Goal: Information Seeking & Learning: Find specific page/section

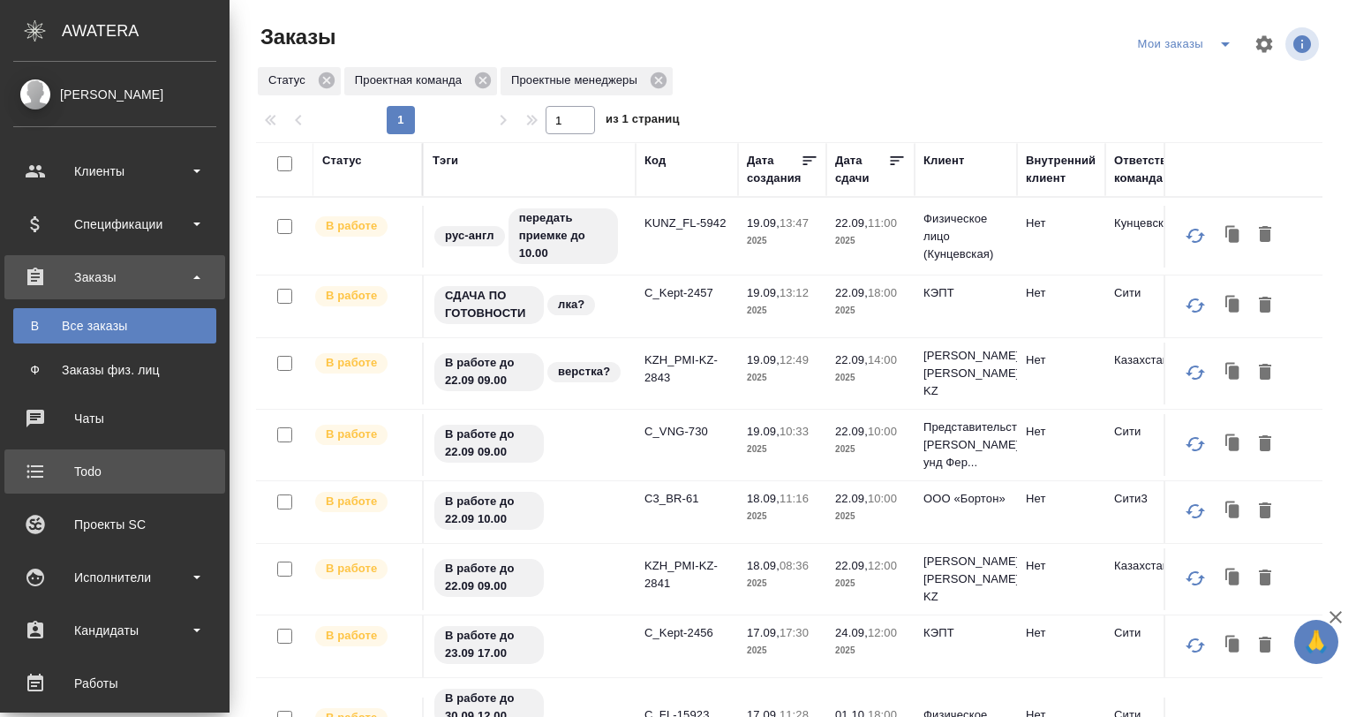
scroll to position [448, 0]
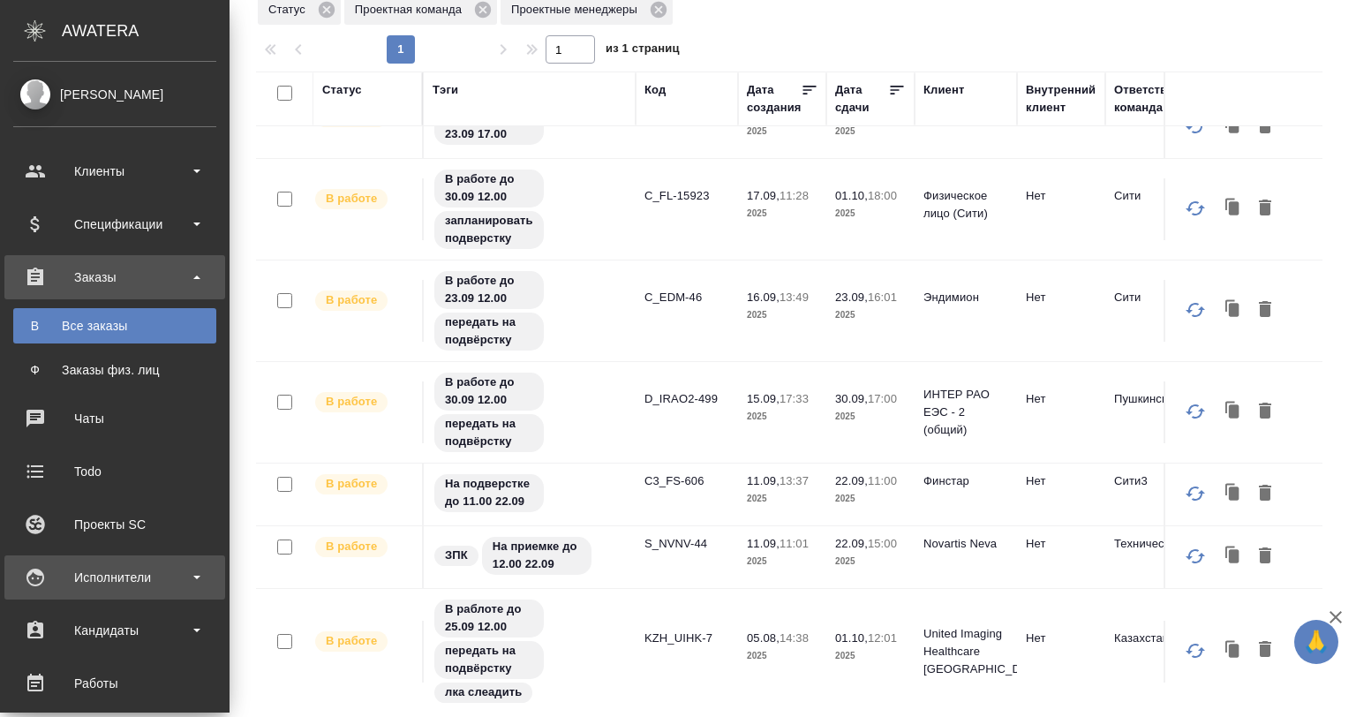
click at [146, 579] on div "Исполнители" at bounding box center [114, 577] width 203 height 26
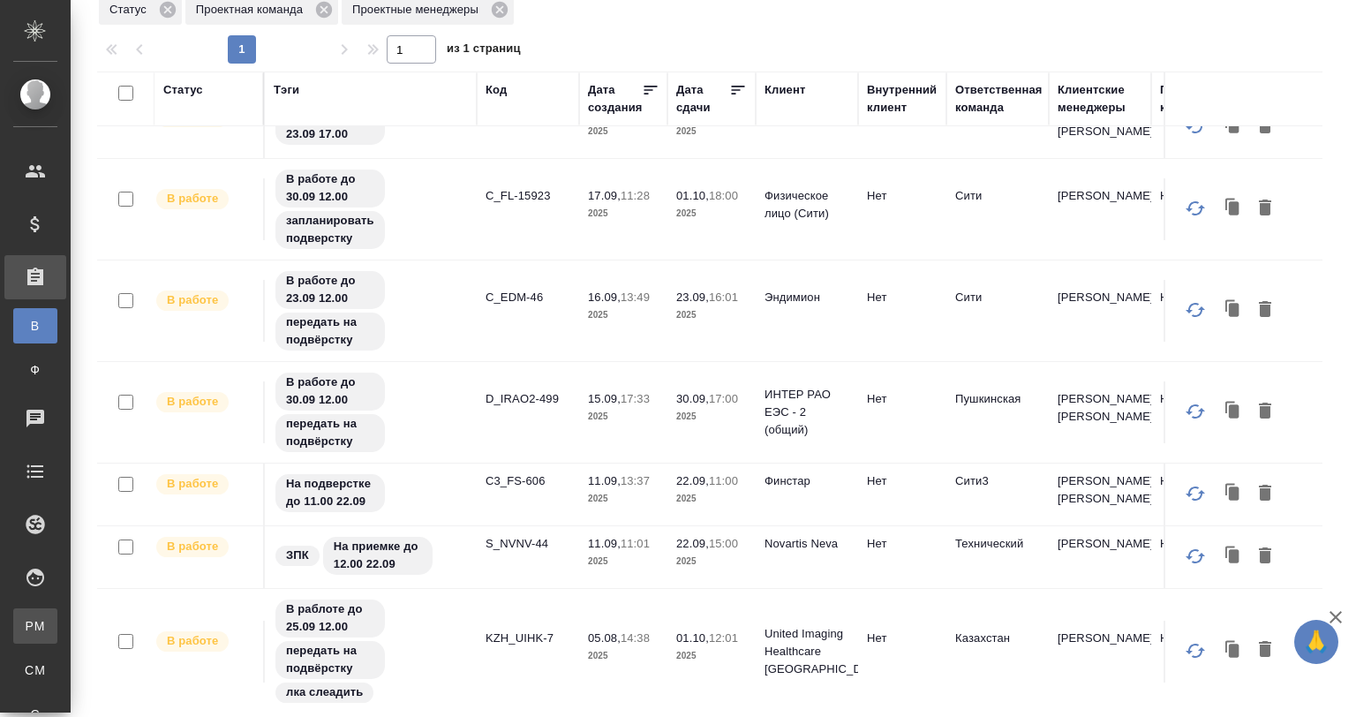
click at [26, 626] on div "Для PM/LQA" at bounding box center [13, 626] width 26 height 18
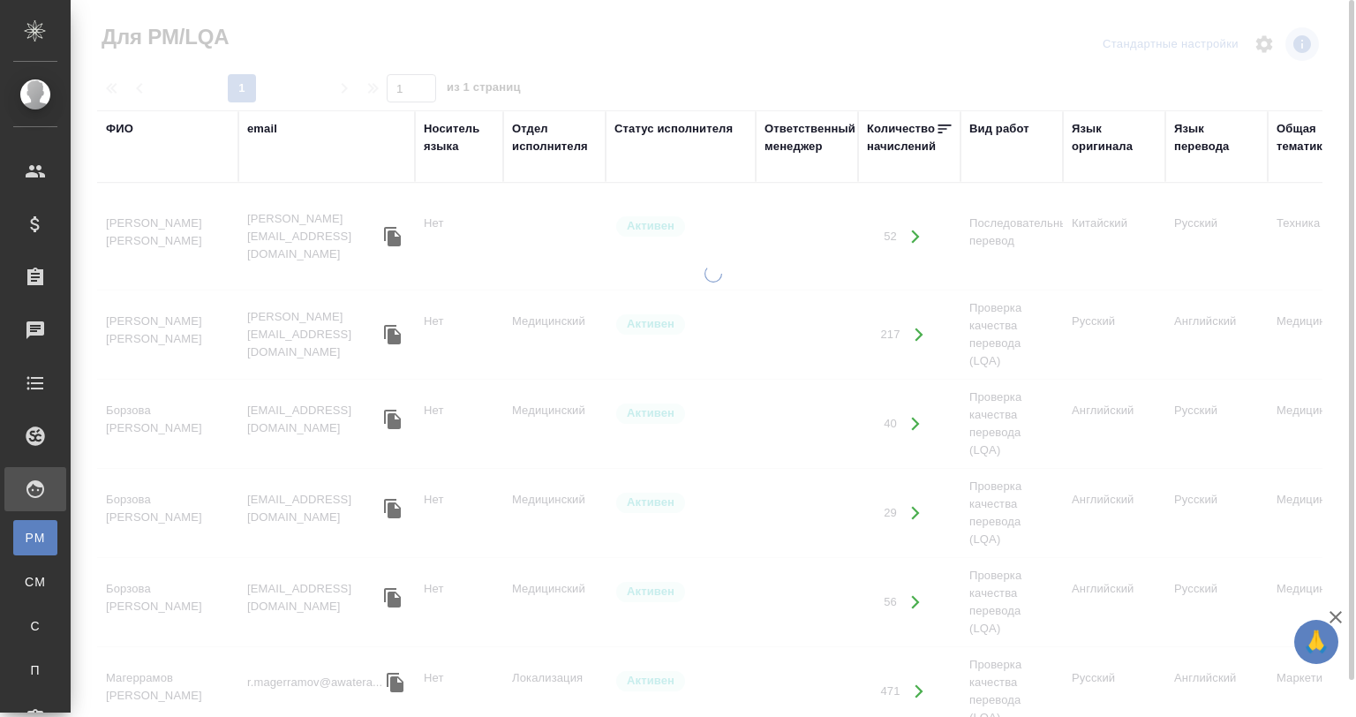
click at [1084, 135] on div "Язык оригинала" at bounding box center [1114, 137] width 85 height 35
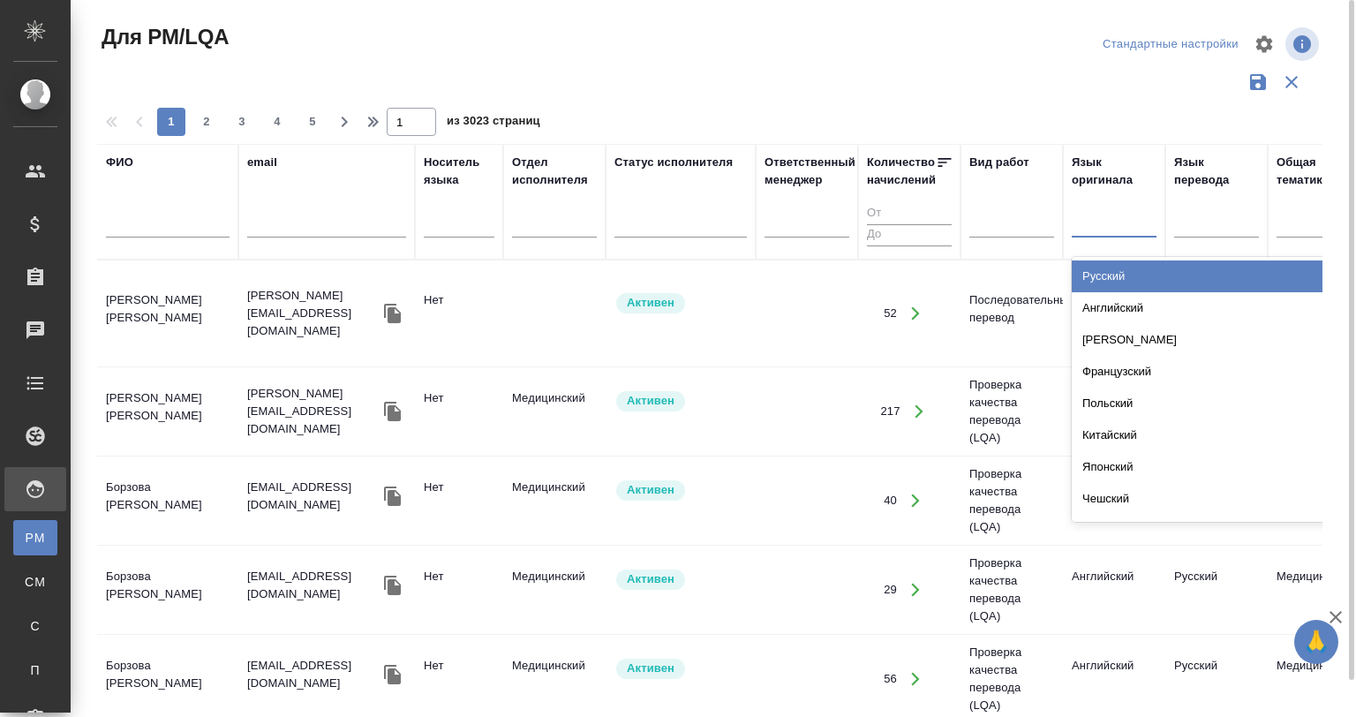
click at [1093, 208] on div at bounding box center [1114, 220] width 85 height 26
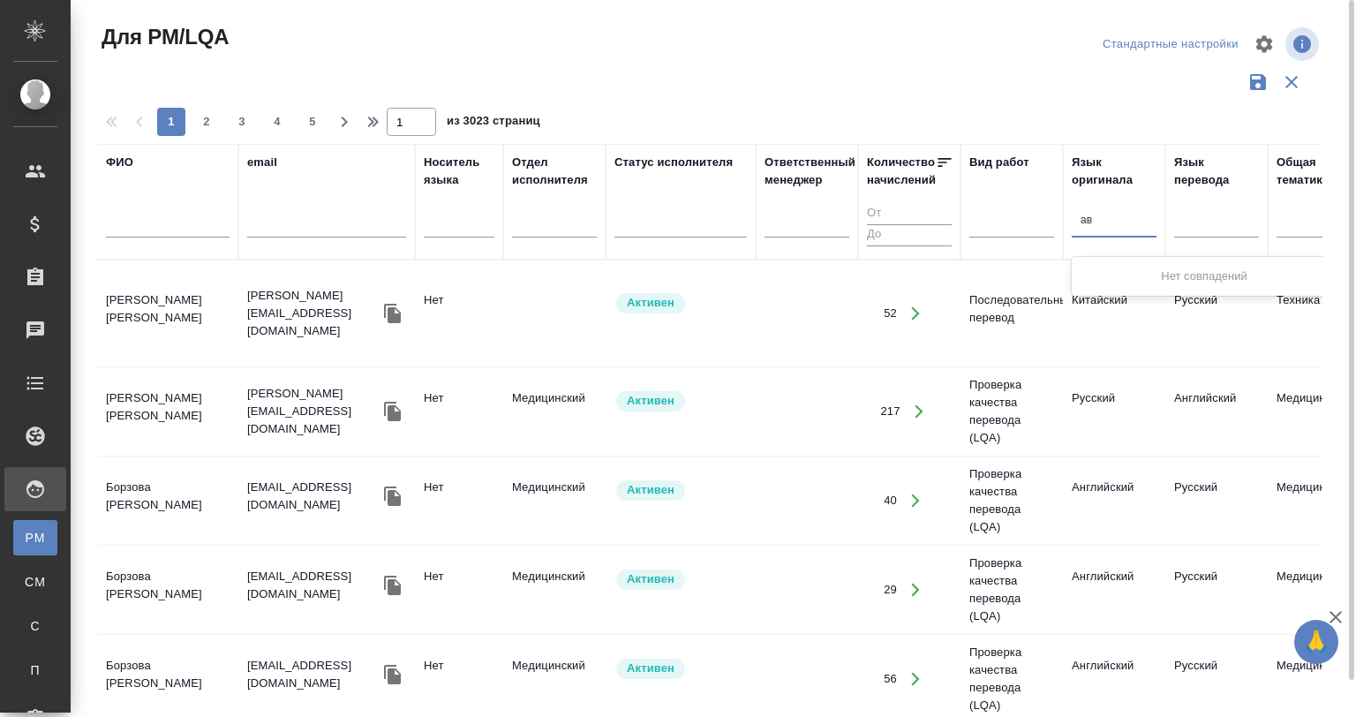
type input "а"
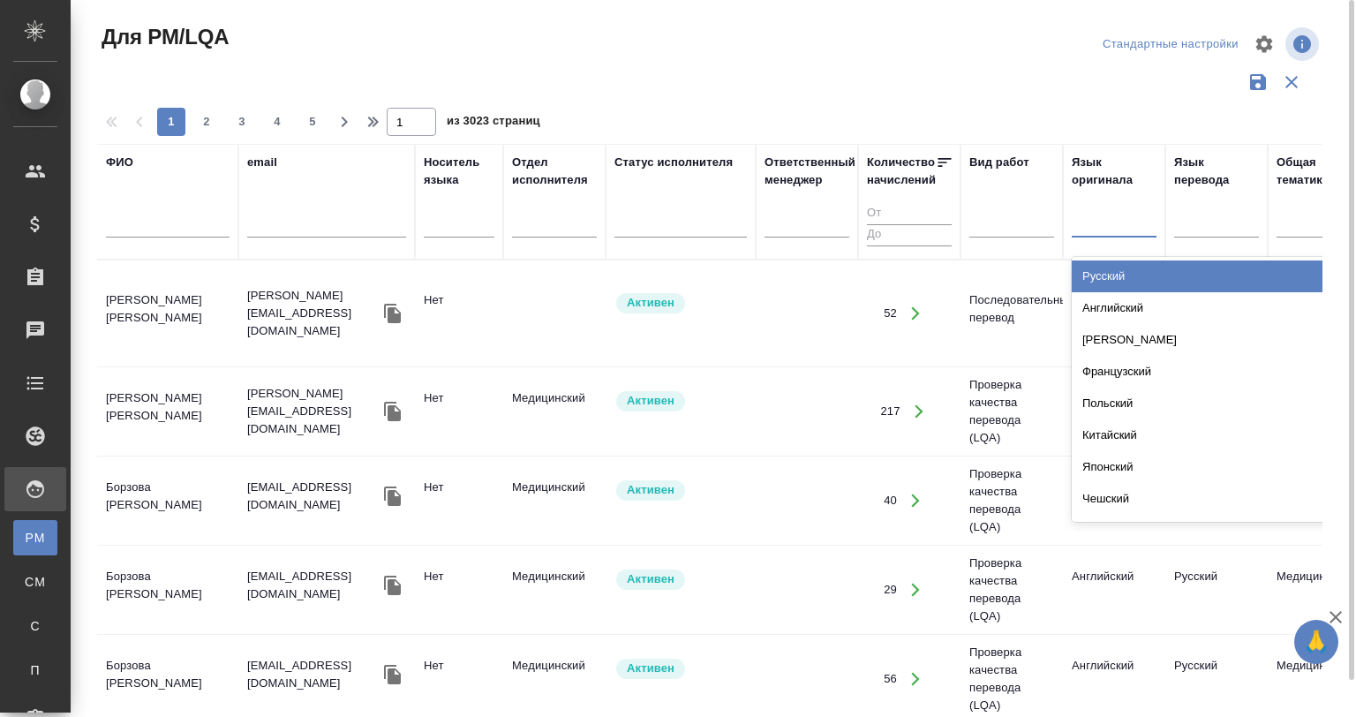
click at [1102, 222] on div at bounding box center [1114, 220] width 85 height 26
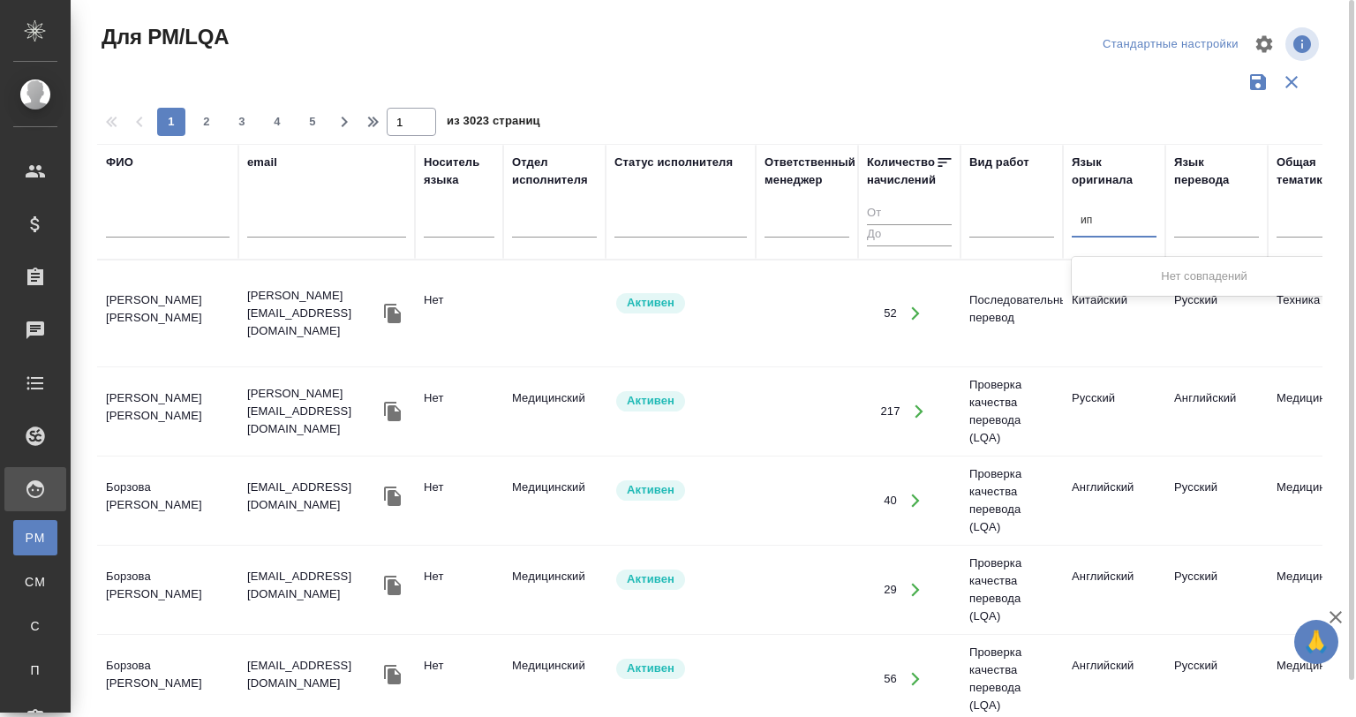
type input "и"
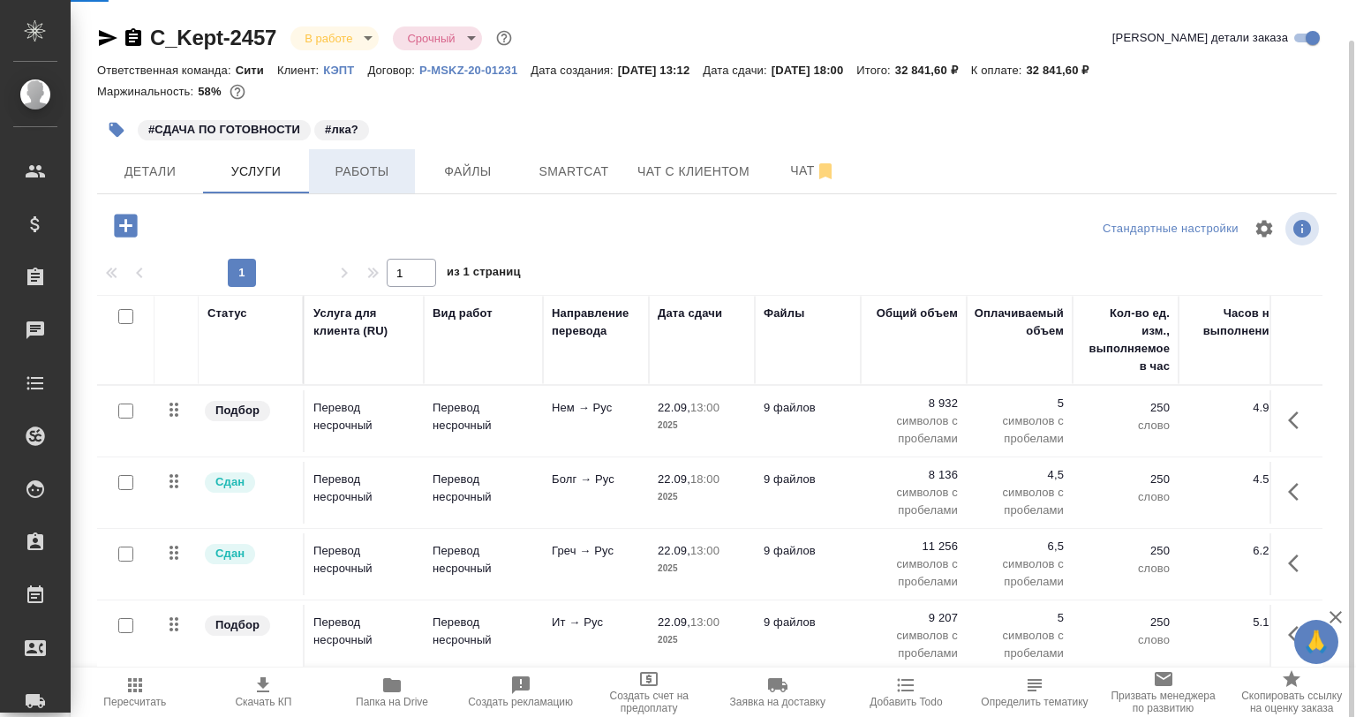
scroll to position [20, 0]
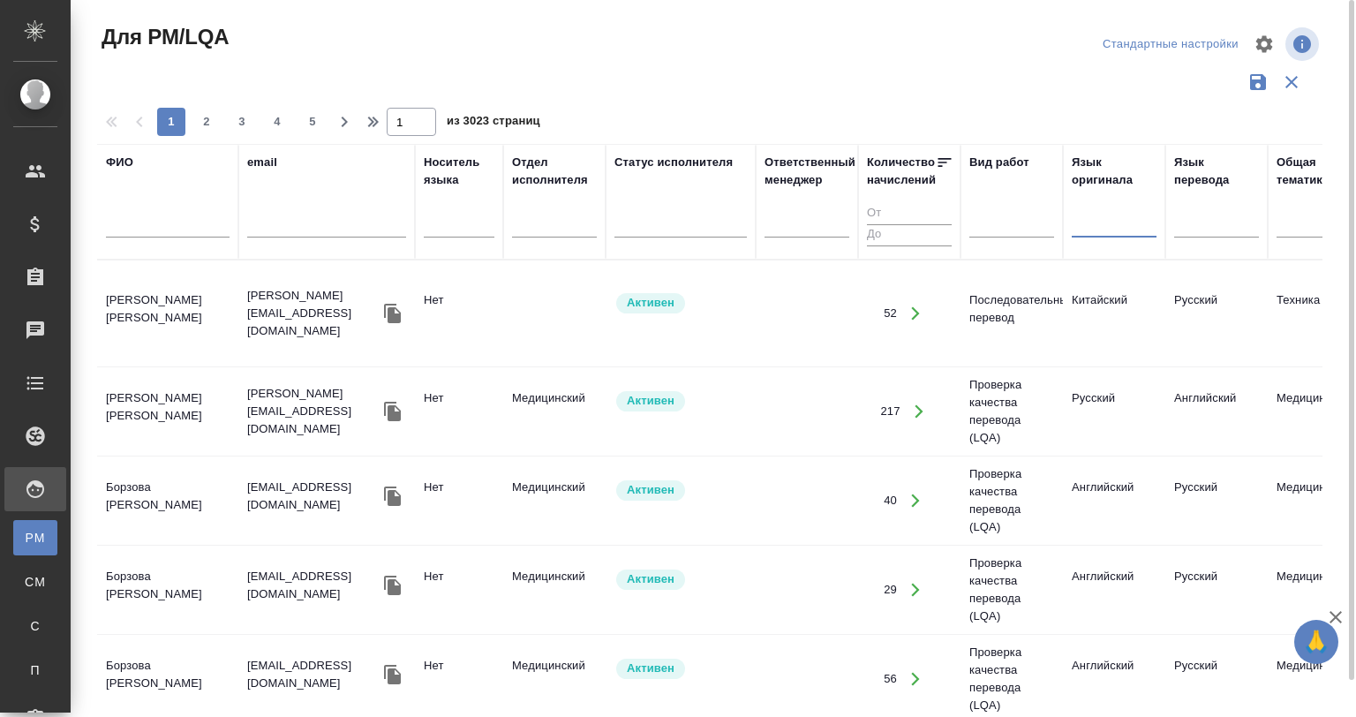
click at [1107, 229] on div at bounding box center [1114, 220] width 85 height 26
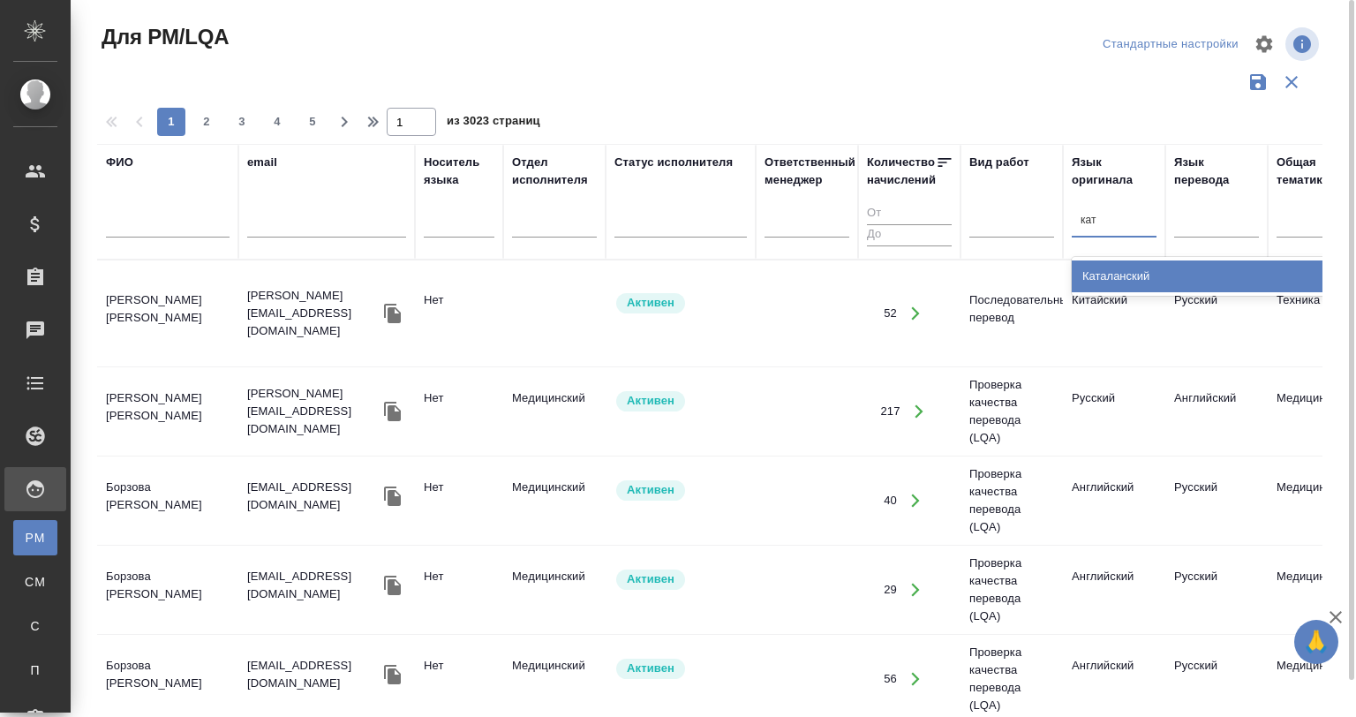
type input "ката"
drag, startPoint x: 1109, startPoint y: 270, endPoint x: 1206, endPoint y: 233, distance: 103.9
click at [1109, 273] on div "Каталанский" at bounding box center [1204, 276] width 265 height 32
click at [1206, 233] on div at bounding box center [1216, 221] width 85 height 34
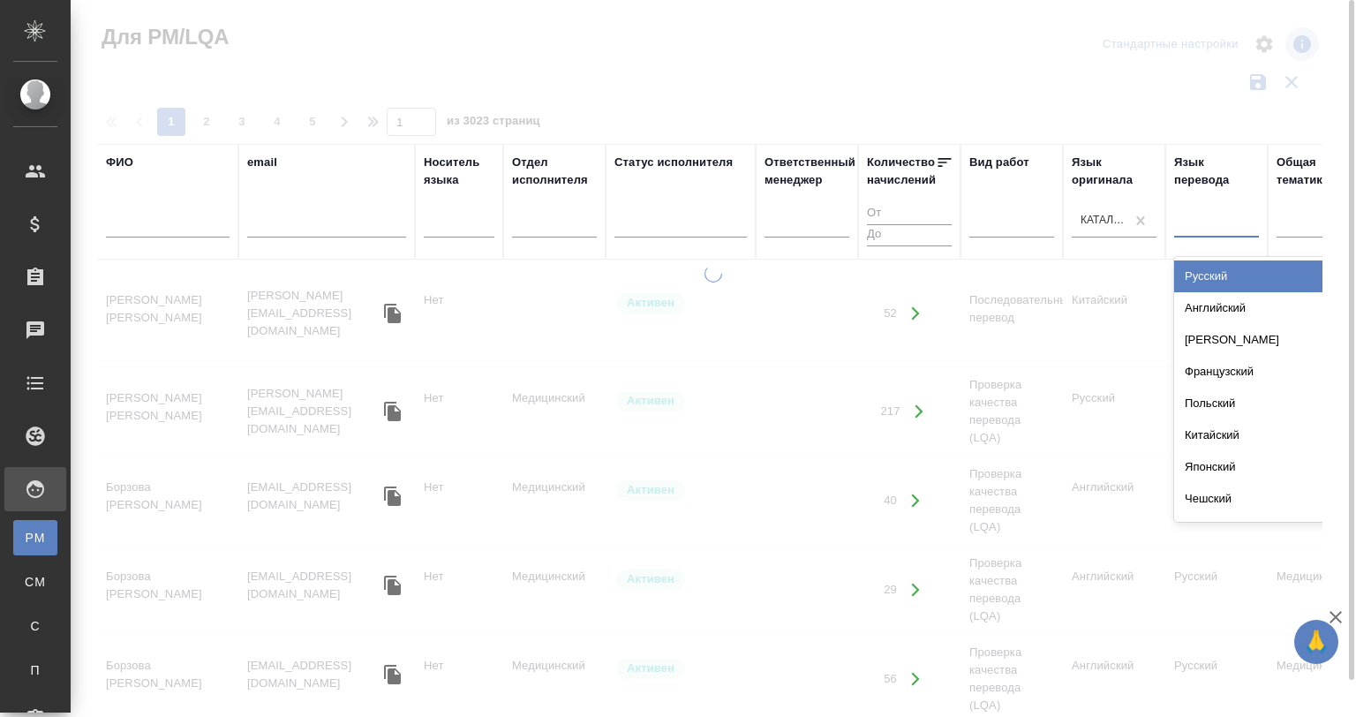
click at [1208, 261] on div "Русский" at bounding box center [1306, 276] width 265 height 32
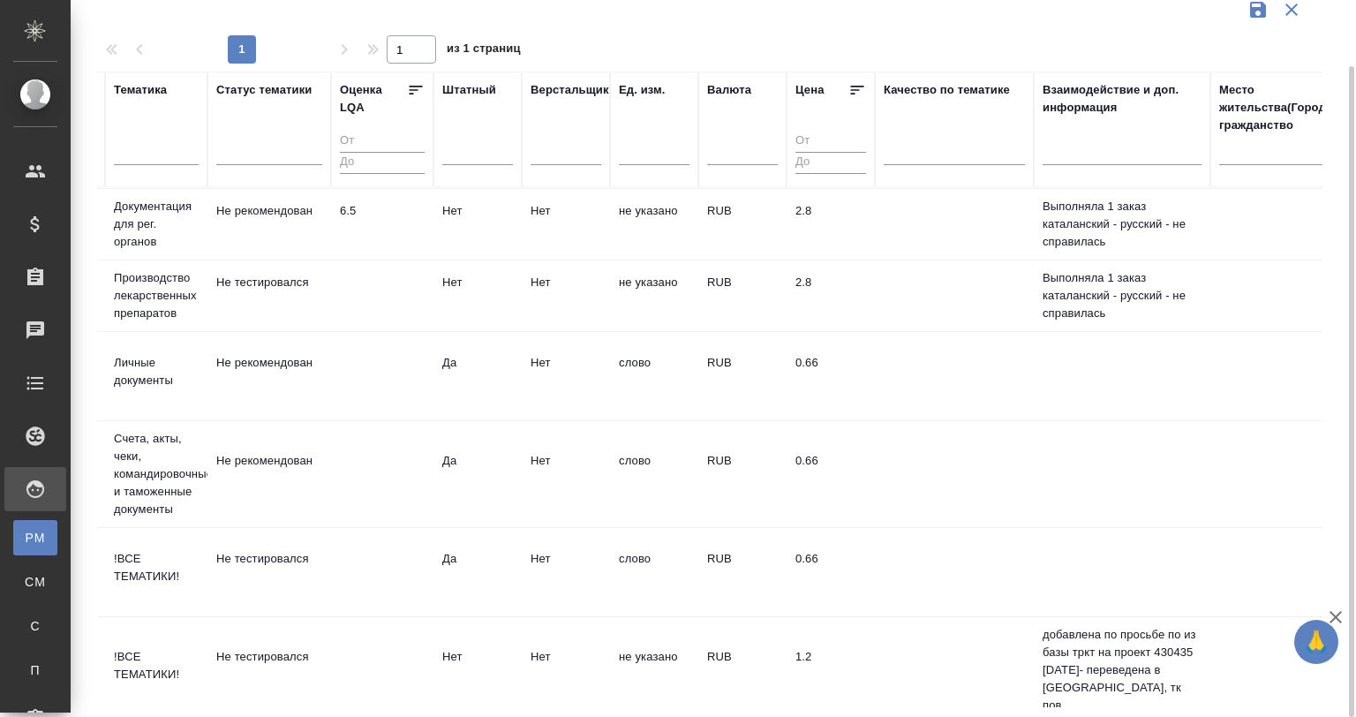
scroll to position [88, 1398]
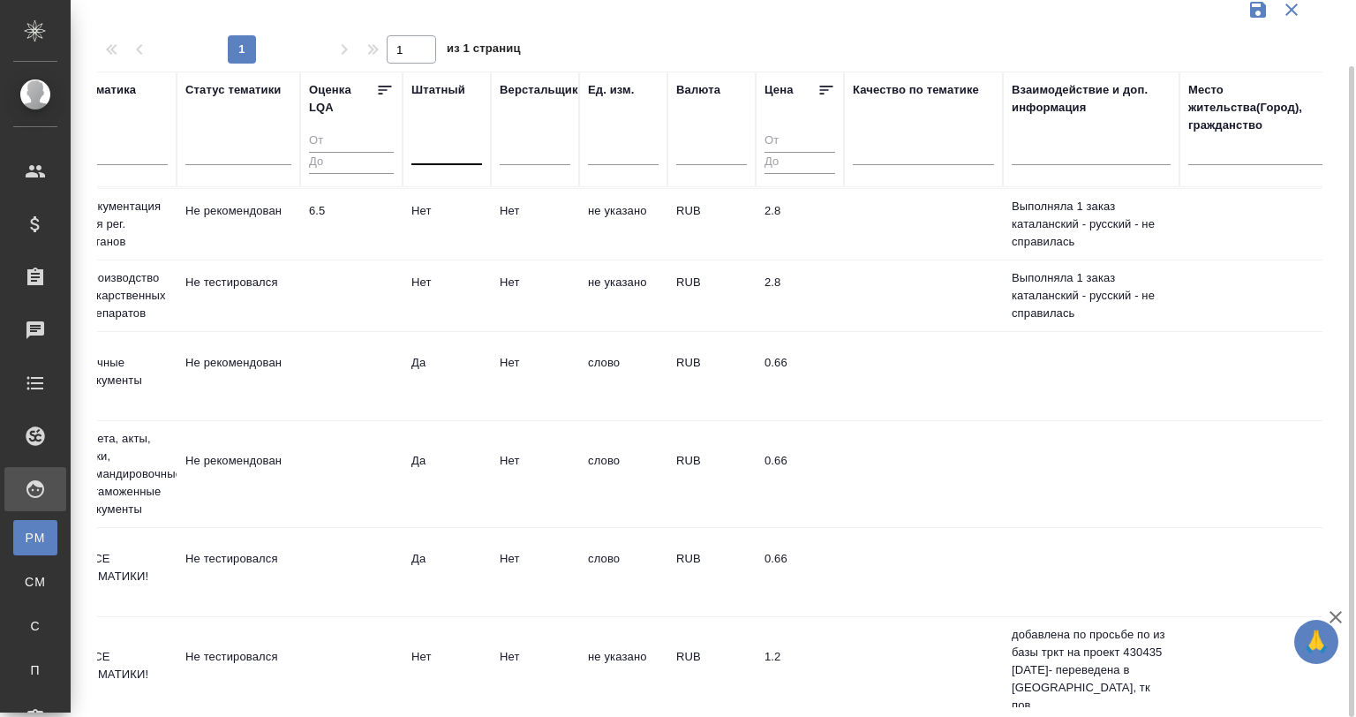
click at [464, 147] on div at bounding box center [446, 148] width 71 height 26
click at [441, 208] on div "Нет" at bounding box center [543, 204] width 265 height 32
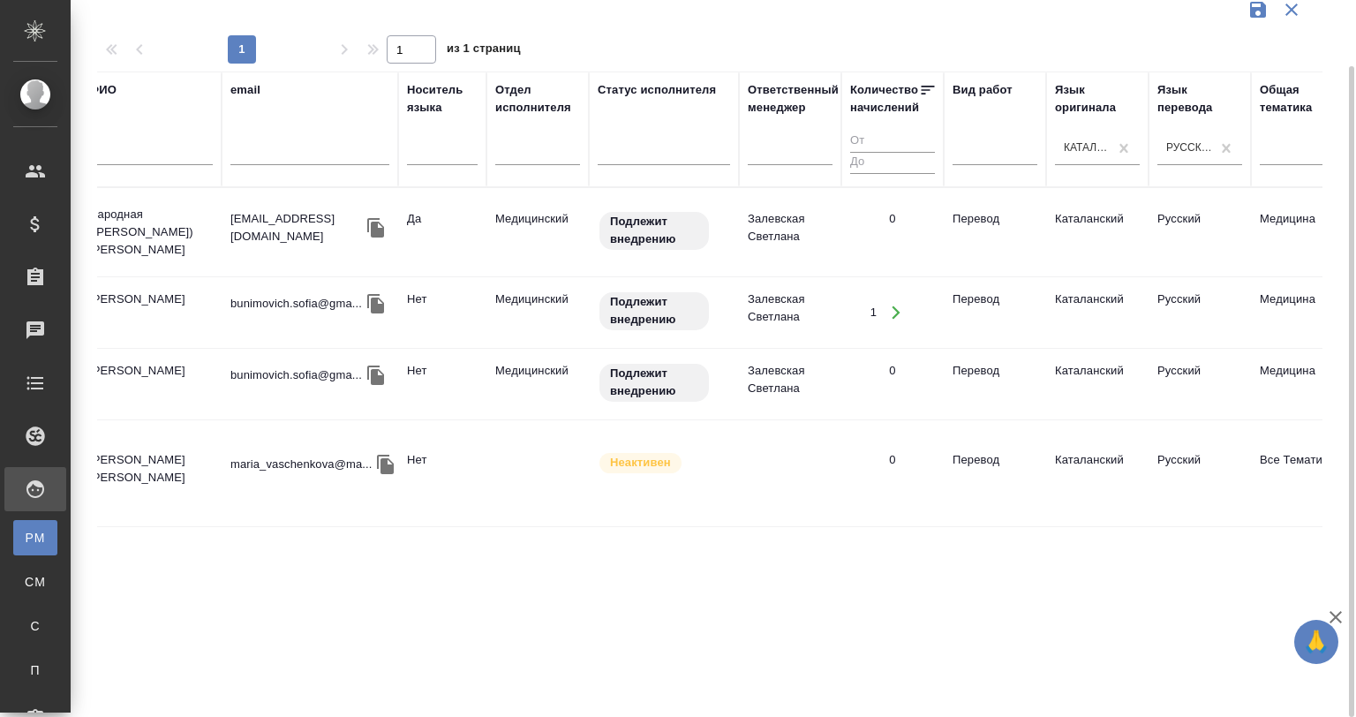
scroll to position [0, 0]
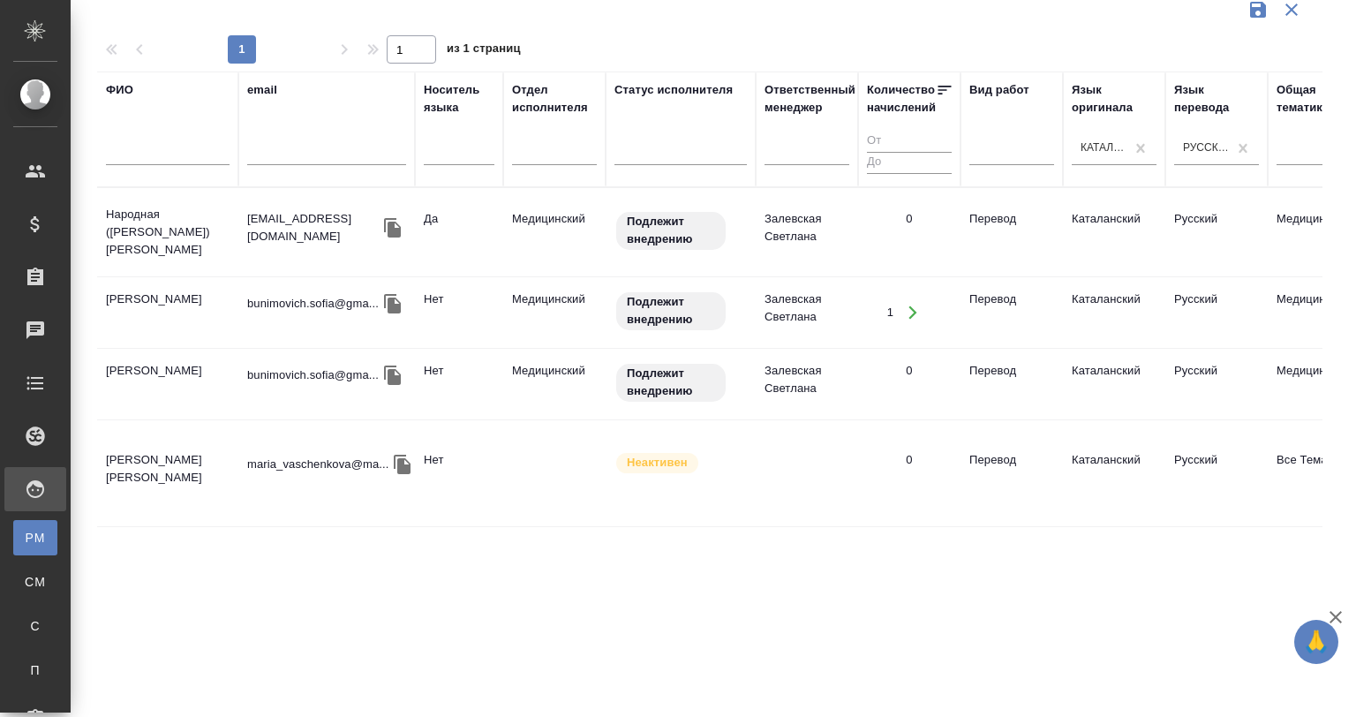
click at [210, 246] on td "Народная ([PERSON_NAME]) [PERSON_NAME]" at bounding box center [167, 232] width 141 height 71
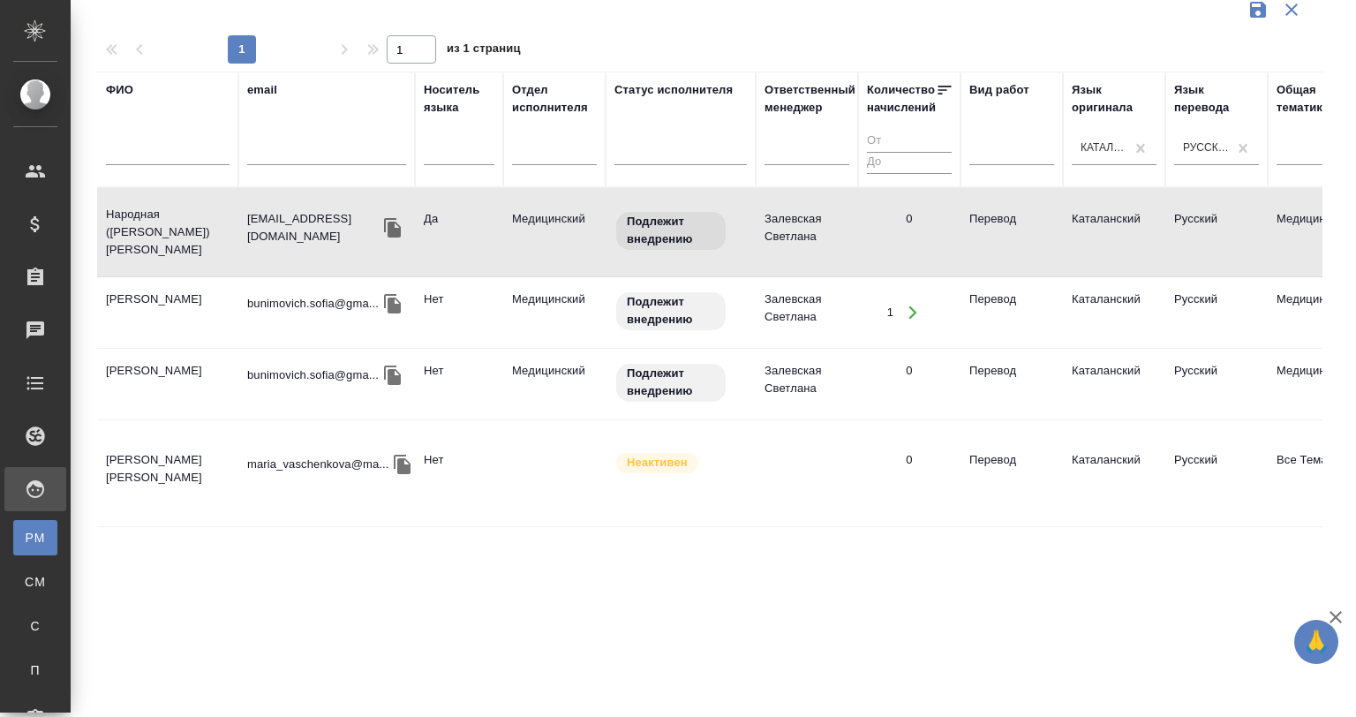
click at [210, 246] on td "Народная ([PERSON_NAME]) [PERSON_NAME]" at bounding box center [167, 232] width 141 height 71
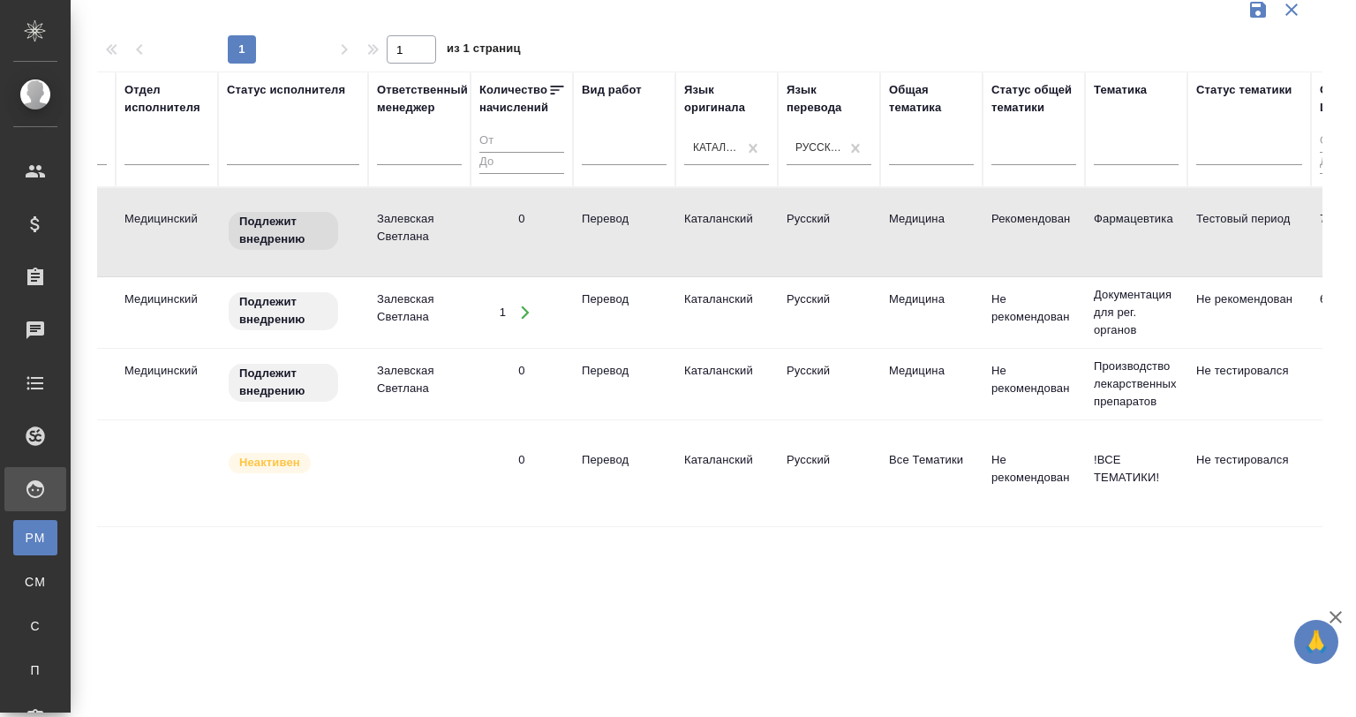
scroll to position [0, 1563]
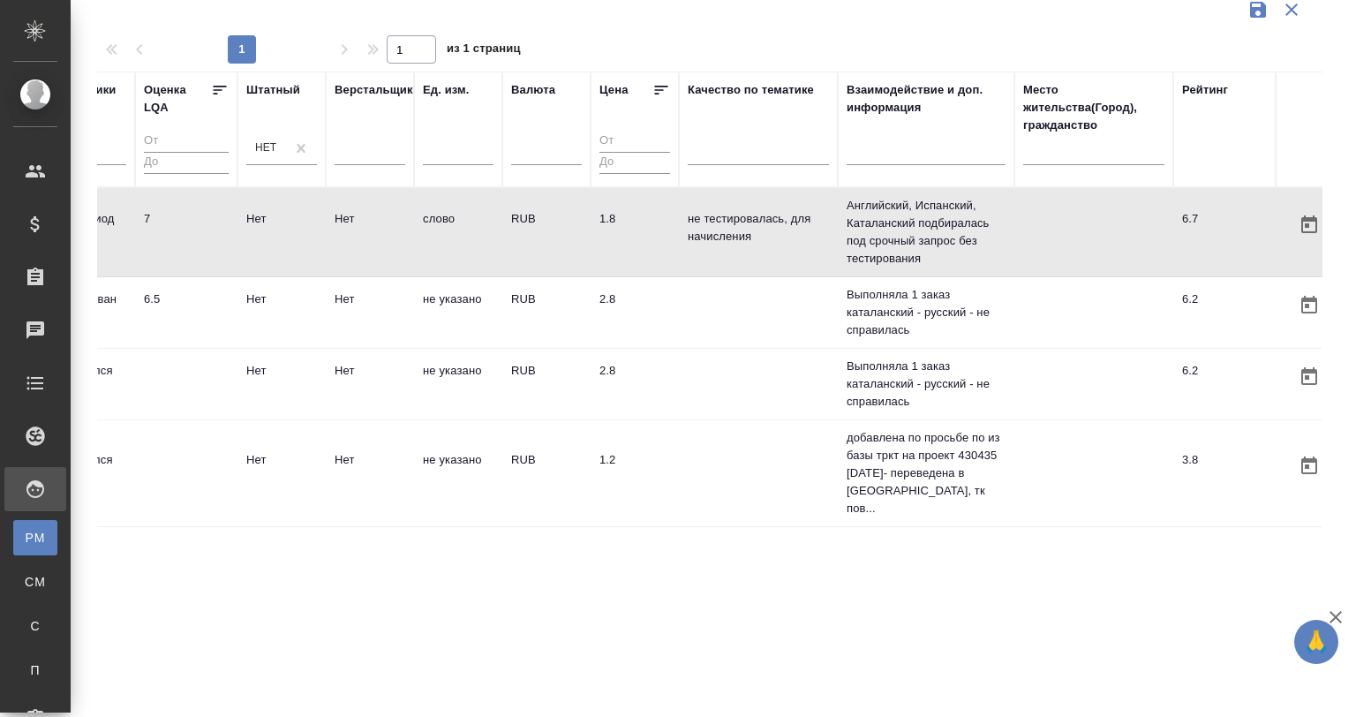
click at [745, 518] on div "ФИО email Носитель языка Отдел исполнителя Статус исполнителя Ответственный мен…" at bounding box center [709, 390] width 1225 height 636
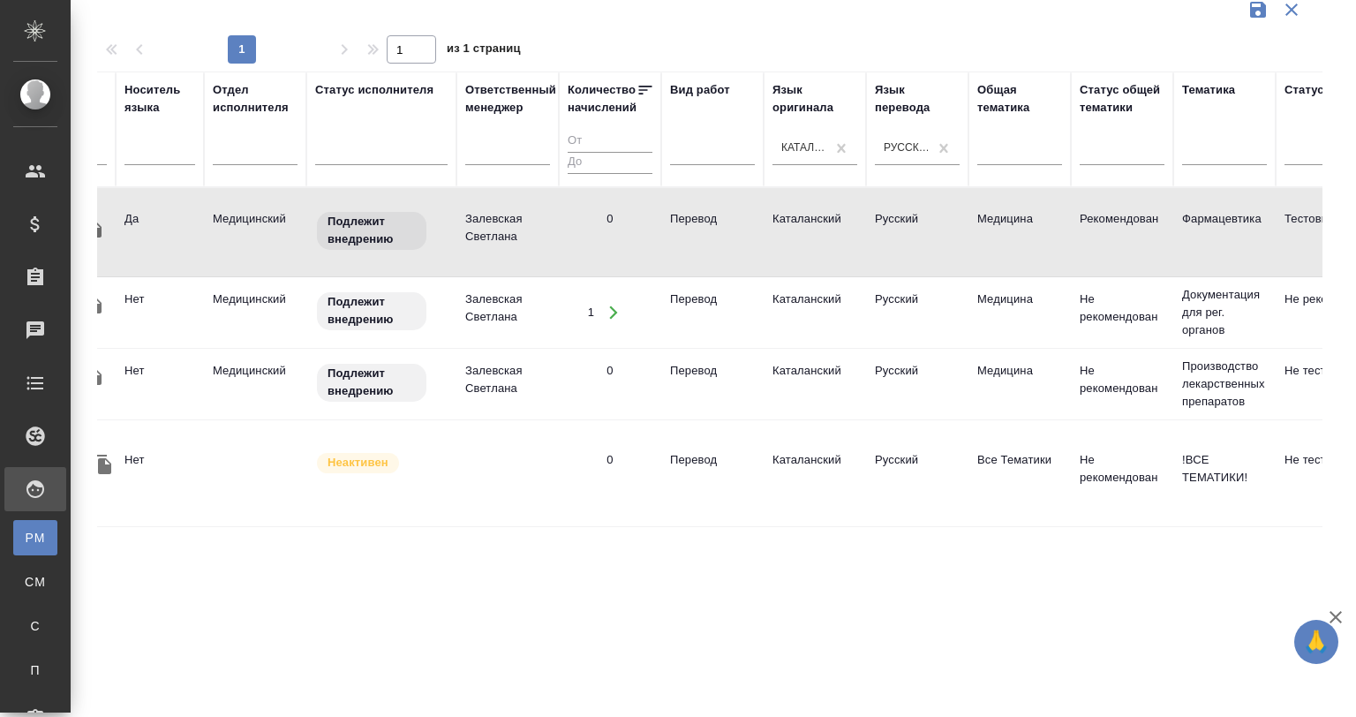
scroll to position [0, 262]
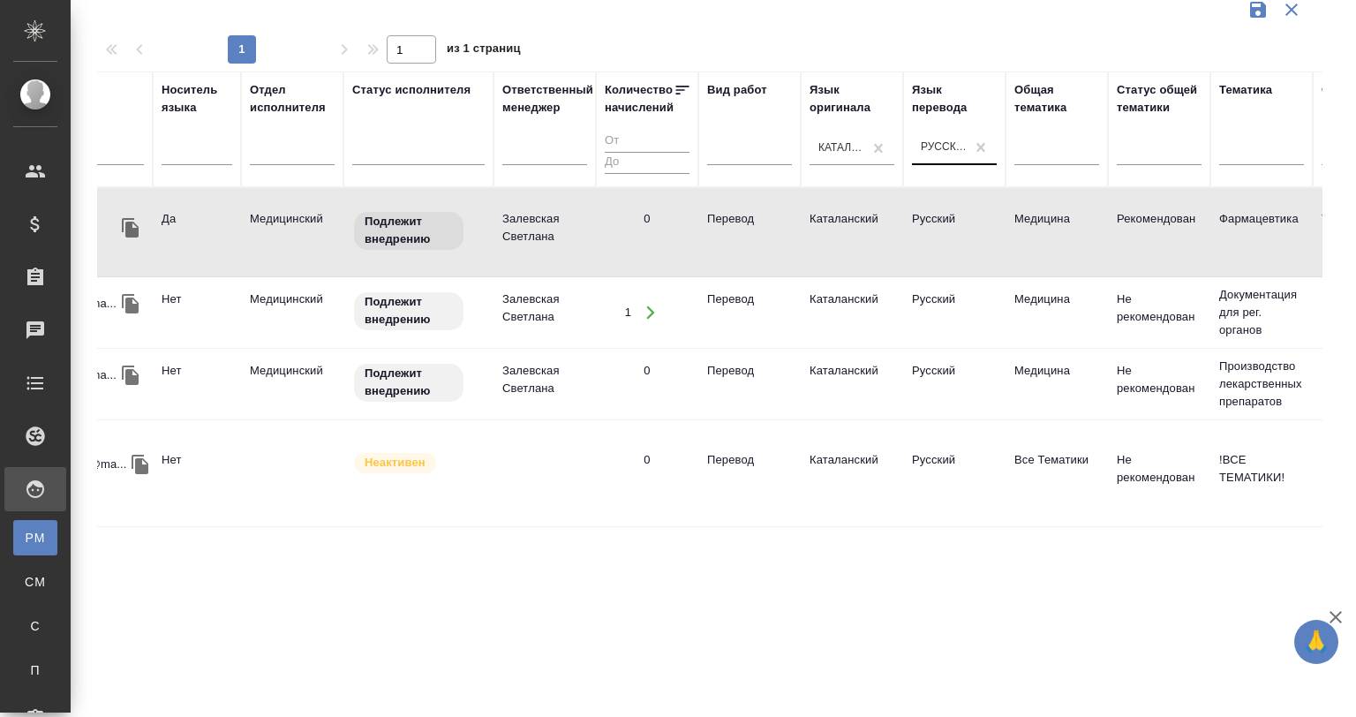
drag, startPoint x: 876, startPoint y: 154, endPoint x: 937, endPoint y: 150, distance: 61.0
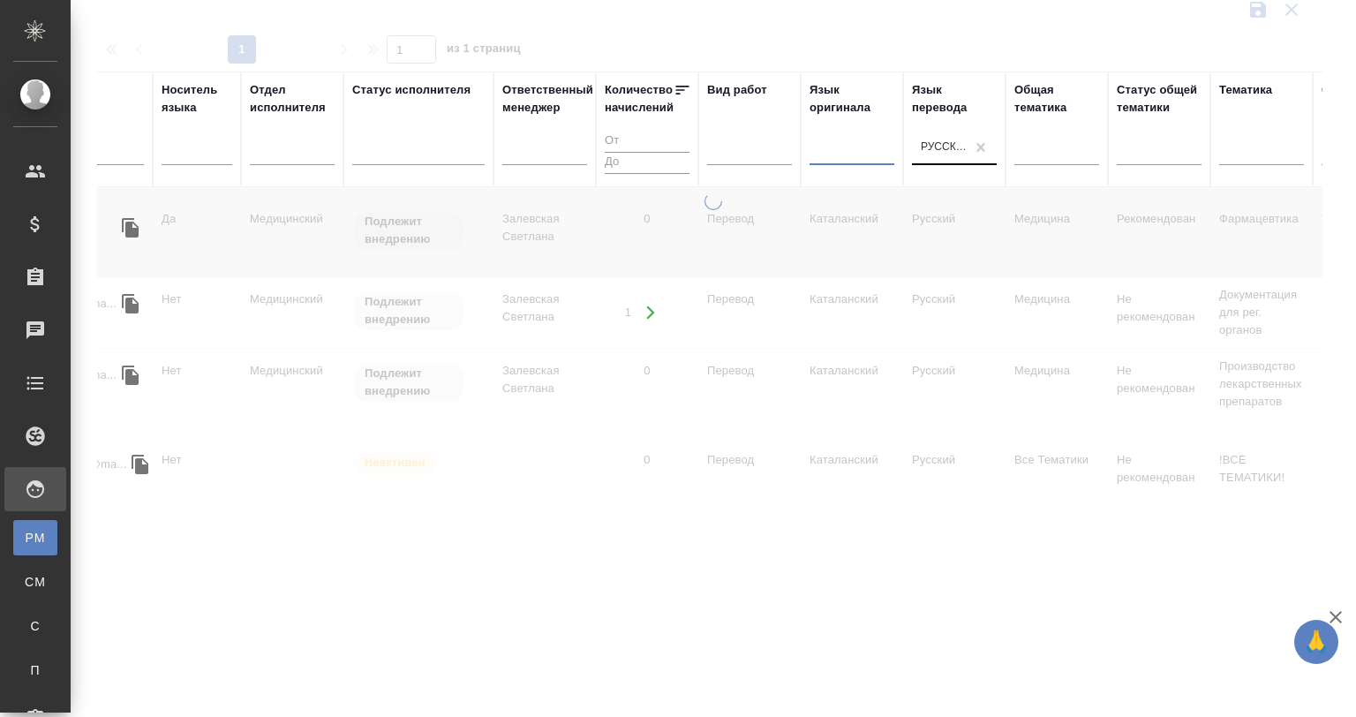
click at [850, 147] on div at bounding box center [851, 148] width 85 height 26
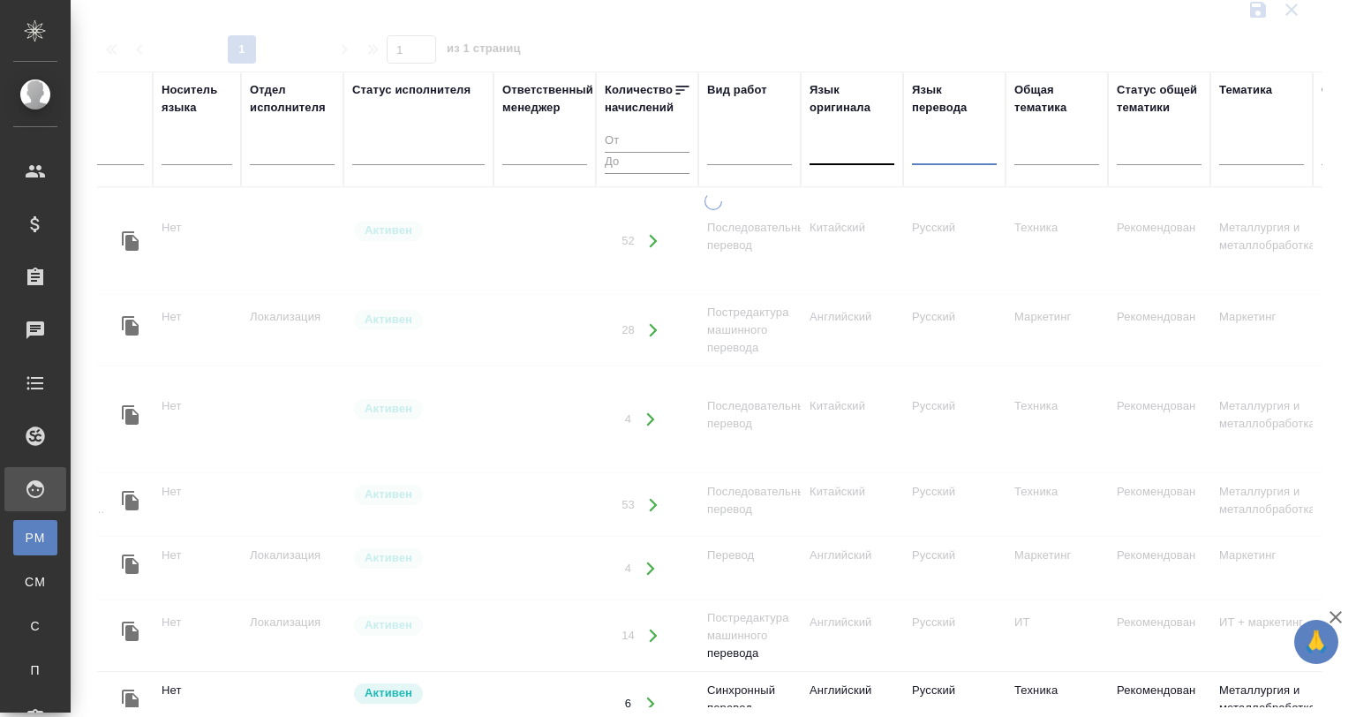
click at [864, 144] on div at bounding box center [851, 148] width 85 height 26
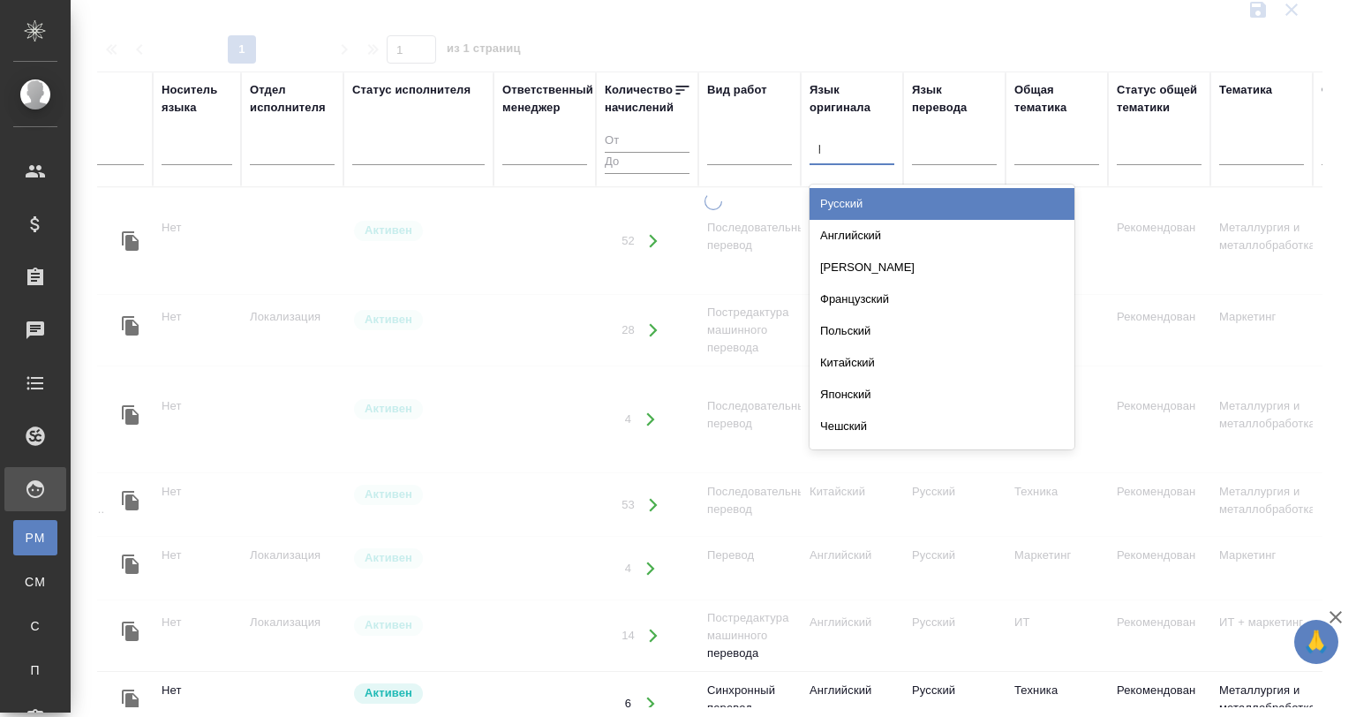
type input "русс"
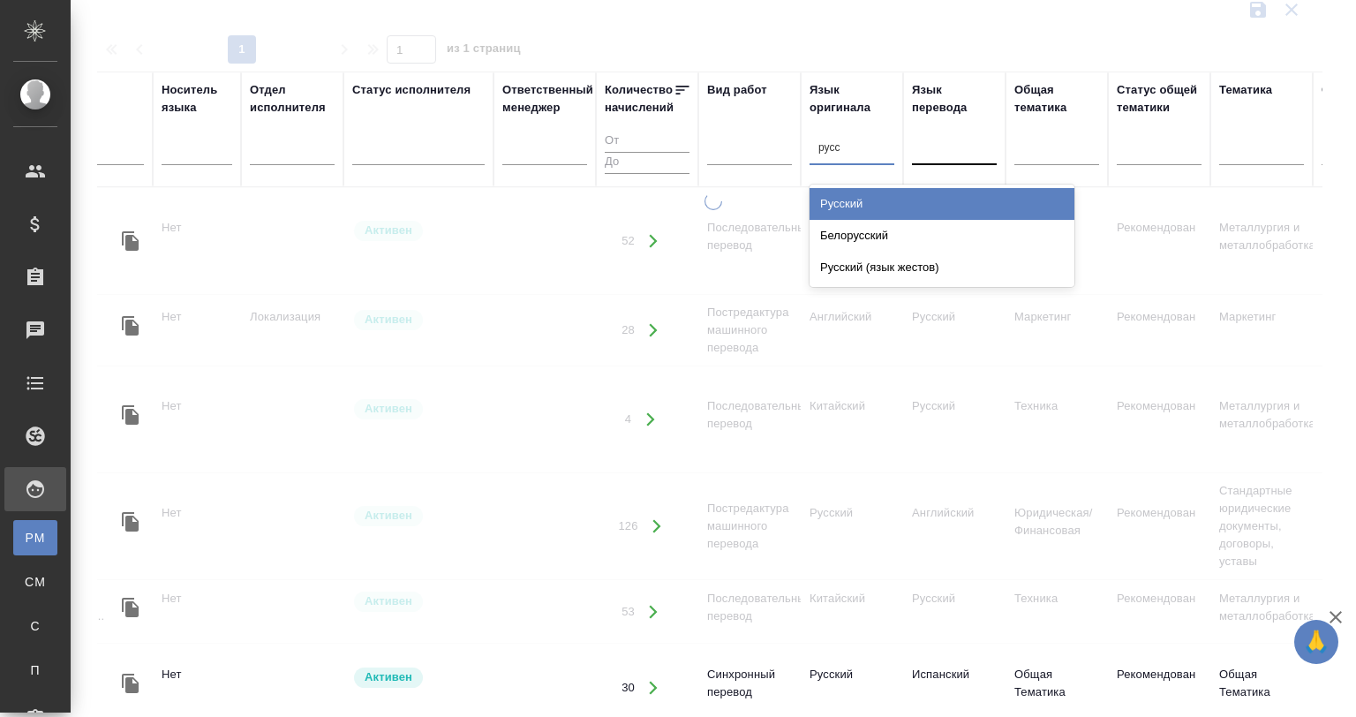
click at [868, 203] on div "Русский" at bounding box center [941, 204] width 265 height 32
click at [952, 156] on div at bounding box center [954, 148] width 85 height 26
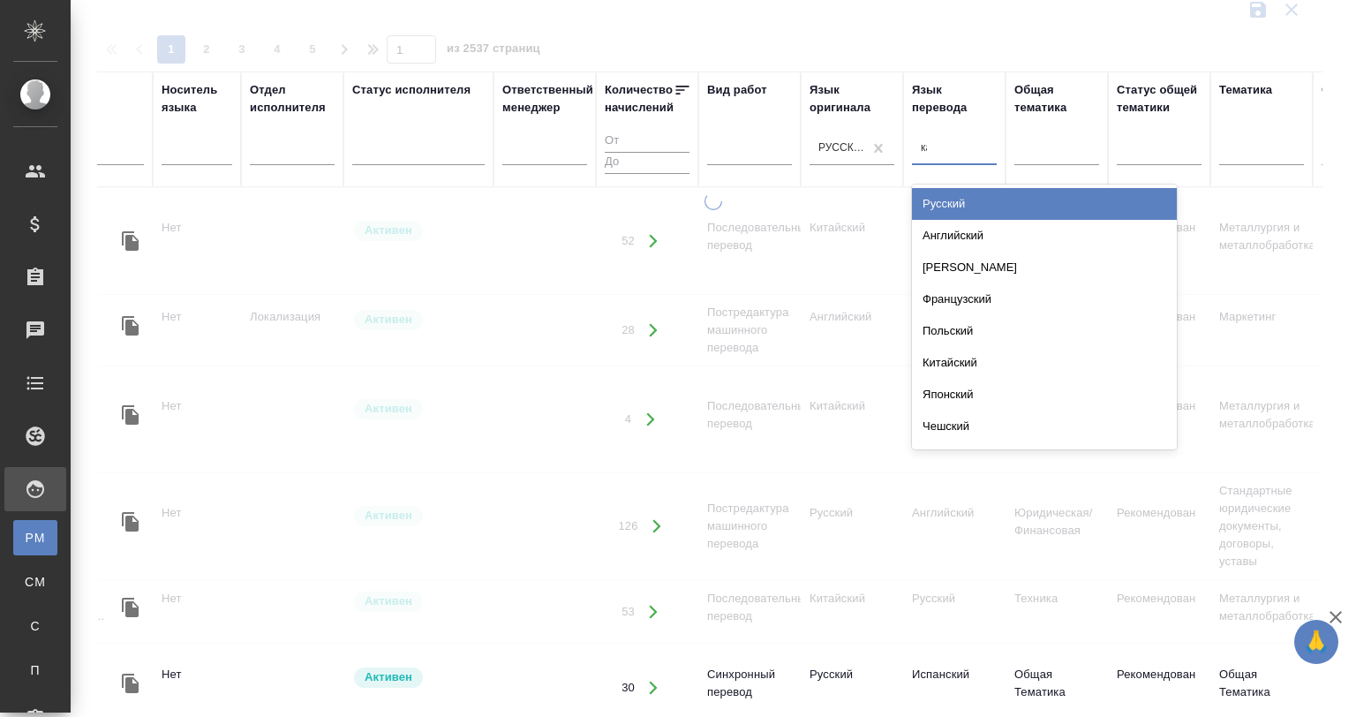
type input "кат"
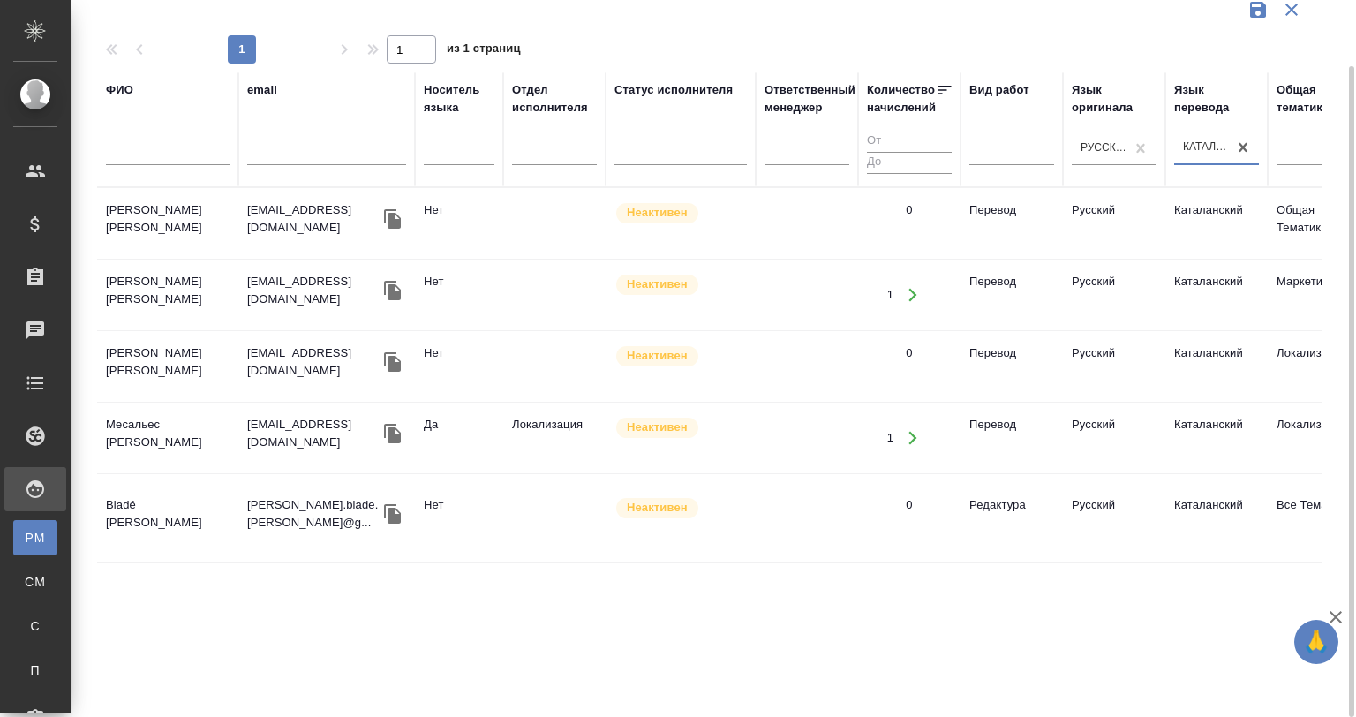
scroll to position [0, 1583]
